Goal: Complete application form: Complete application form

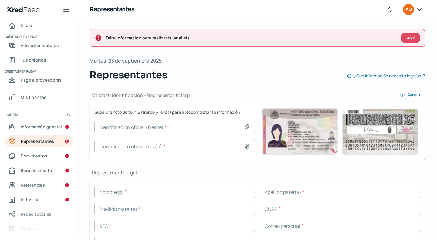
click at [411, 12] on span "AD" at bounding box center [408, 9] width 6 height 7
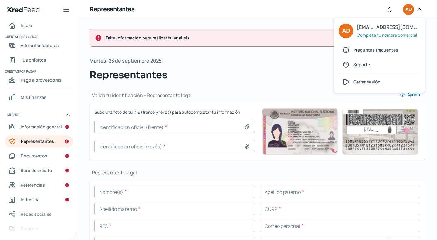
click at [272, 68] on div "Representantes ¿Qué información necesito ingresar?" at bounding box center [257, 75] width 335 height 15
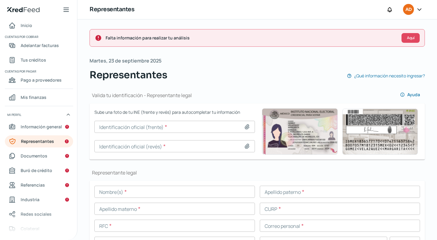
click at [246, 125] on icon at bounding box center [247, 127] width 6 height 6
click at [246, 126] on icon at bounding box center [247, 127] width 4 height 5
type input "C:\fakepath\[PERSON_NAME].pdf"
click at [245, 145] on icon at bounding box center [247, 146] width 4 height 5
type input "C:\fakepath\INE REVERSO ALEJANDRTA.jpg"
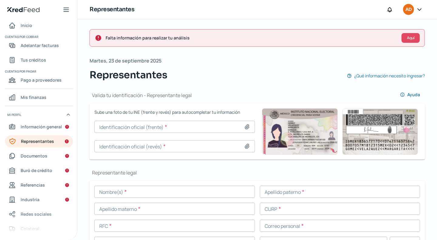
type input "[PERSON_NAME].jpg"
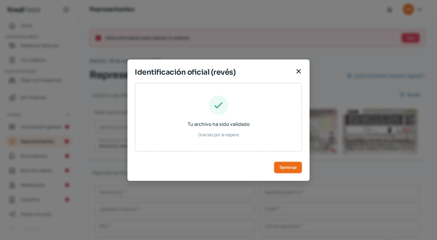
click at [281, 166] on span "Terminar" at bounding box center [288, 167] width 18 height 4
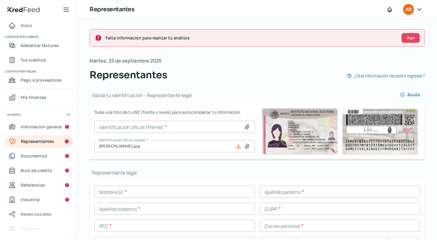
click at [245, 125] on icon at bounding box center [247, 127] width 4 height 5
type input "C:\fakepath\INE FRENTE ALEJANDRTA.jpg"
type input "INE FRENTE ALEJANDRTA.jpg"
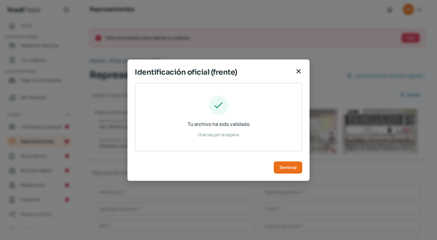
type input "[PERSON_NAME]"
type input "NOGA830401MBSRNL09"
type input "NRGNAL83040103M500"
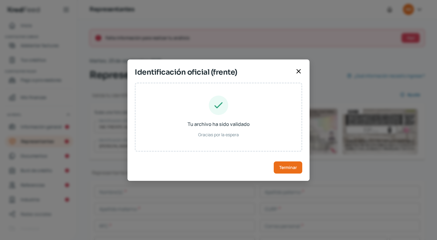
type input "[DATE]"
type input "Mujer"
click at [280, 170] on button "Terminar" at bounding box center [288, 167] width 29 height 12
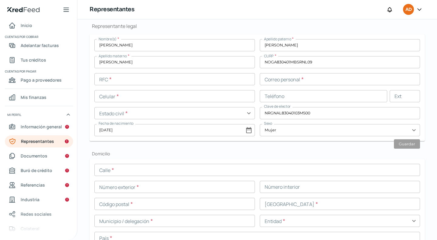
scroll to position [150, 0]
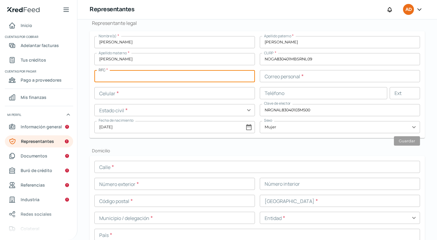
click at [120, 74] on input "text" at bounding box center [174, 76] width 161 height 12
paste input "NOGA830401A13"
type input "NOGA830401A13"
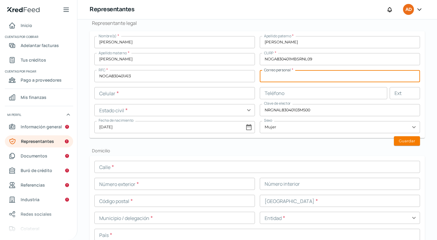
paste input "[EMAIL_ADDRESS][DOMAIN_NAME]"
type input "[EMAIL_ADDRESS][DOMAIN_NAME]"
click at [155, 88] on input "text" at bounding box center [174, 93] width 161 height 12
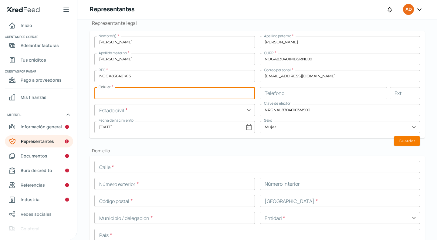
paste input "55 - 3115 - 1312"
type input "55 - 3115 - 1312"
click at [276, 93] on input "text" at bounding box center [324, 93] width 128 height 12
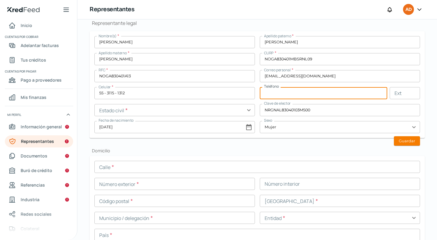
click at [159, 114] on input "text" at bounding box center [174, 110] width 161 height 12
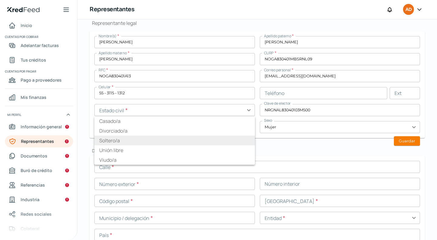
click at [147, 138] on li "Soltero/a" at bounding box center [174, 141] width 161 height 10
type input "Soltero/a"
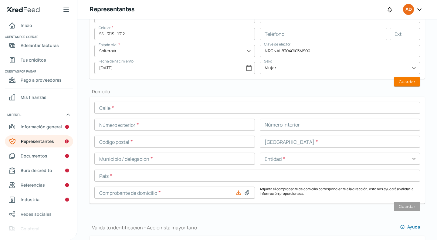
scroll to position [210, 0]
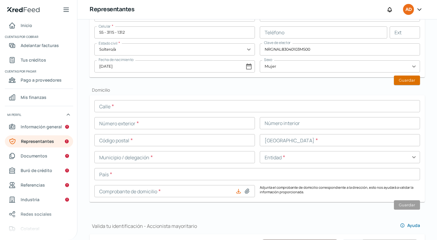
click at [400, 80] on button "Guardar" at bounding box center [407, 80] width 26 height 9
click at [138, 104] on input "text" at bounding box center [257, 106] width 326 height 12
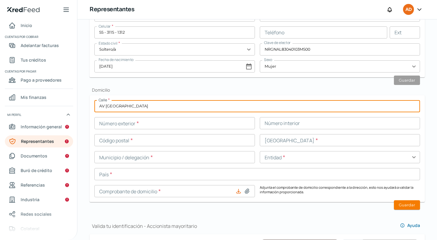
type input "AV [GEOGRAPHIC_DATA]"
click at [139, 125] on input "text" at bounding box center [174, 123] width 161 height 12
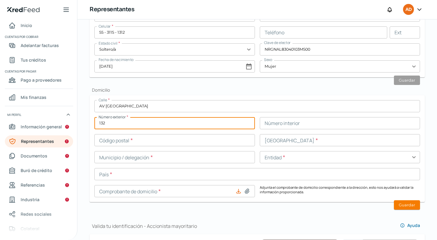
type input "132"
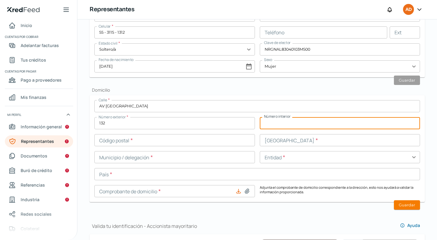
click at [284, 125] on input "text" at bounding box center [340, 123] width 161 height 12
type input "3"
click at [218, 138] on input "text" at bounding box center [174, 140] width 161 height 12
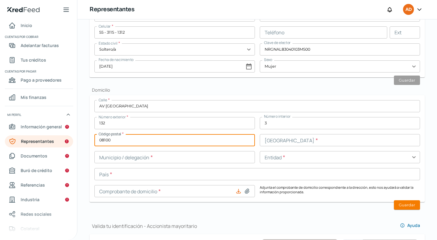
type input "08100"
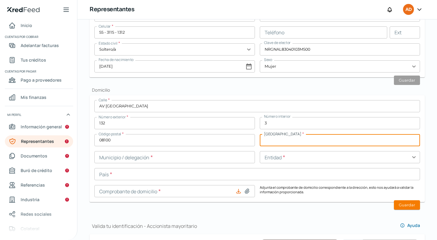
click at [265, 144] on input "text" at bounding box center [340, 140] width 161 height 12
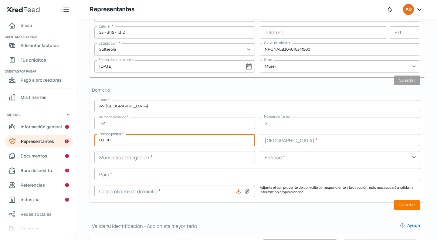
click at [165, 139] on input "08100" at bounding box center [174, 140] width 161 height 12
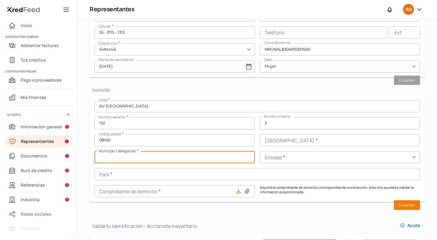
click at [174, 156] on input "text" at bounding box center [174, 157] width 161 height 12
click at [295, 140] on input "text" at bounding box center [340, 140] width 161 height 12
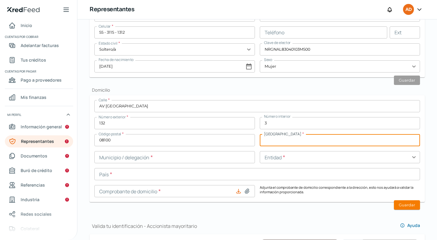
click at [285, 137] on input "text" at bounding box center [340, 140] width 161 height 12
type input "s"
type input "AGRICOLA PANTITLAN"
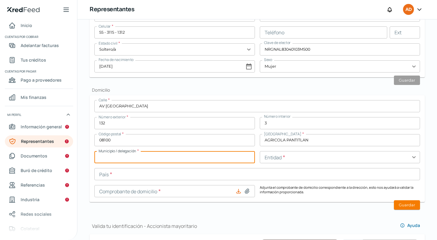
click at [184, 161] on input "text" at bounding box center [174, 157] width 161 height 12
click at [177, 153] on input "text" at bounding box center [174, 157] width 161 height 12
type input "i"
type input "IZTACALCO"
click at [381, 161] on input "text" at bounding box center [340, 157] width 161 height 12
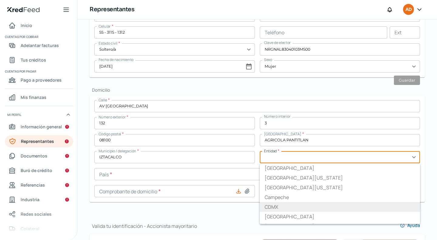
click at [265, 208] on li "CDMX" at bounding box center [340, 207] width 161 height 10
type input "CDMX"
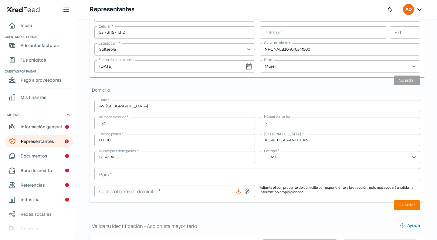
click at [145, 176] on input "text" at bounding box center [257, 174] width 326 height 12
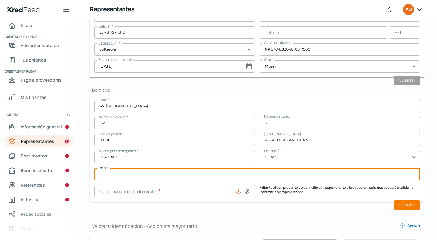
type input "[GEOGRAPHIC_DATA]"
click at [237, 190] on icon at bounding box center [238, 191] width 4 height 4
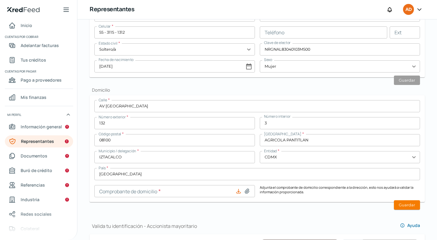
click at [248, 190] on icon at bounding box center [247, 191] width 6 height 6
type input "C:\fakepath\COMP [PERSON_NAME] AGO 25 LEIV.pdf"
type input "COMP [PERSON_NAME] AGO 25 LEIV.pdf"
click at [403, 207] on button "Guardar" at bounding box center [407, 204] width 26 height 9
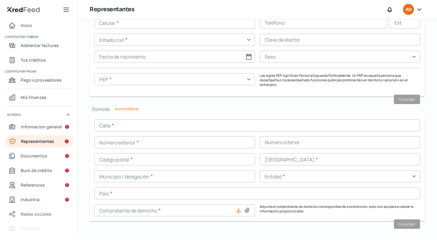
scroll to position [562, 0]
